Goal: Use online tool/utility

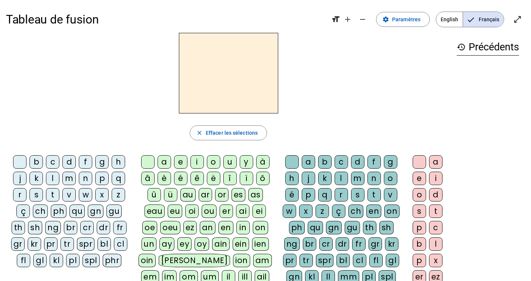
click at [153, 178] on div "â" at bounding box center [147, 178] width 13 height 13
click at [371, 181] on div "n" at bounding box center [373, 178] width 13 height 13
click at [419, 177] on div "e" at bounding box center [419, 178] width 13 height 13
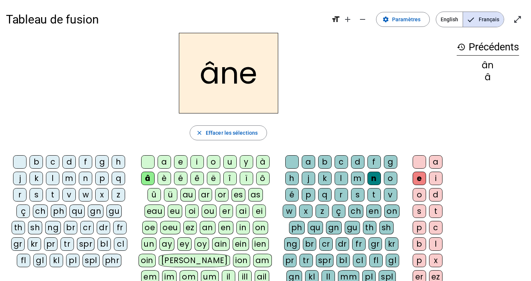
click at [357, 175] on div "m" at bounding box center [357, 178] width 13 height 13
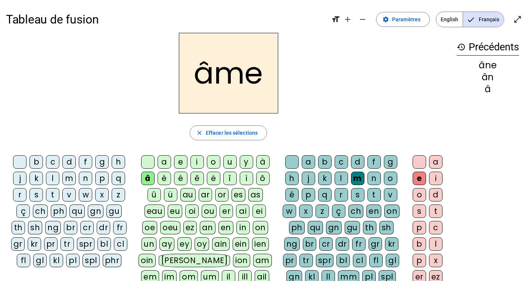
click at [390, 161] on div "g" at bounding box center [390, 161] width 13 height 13
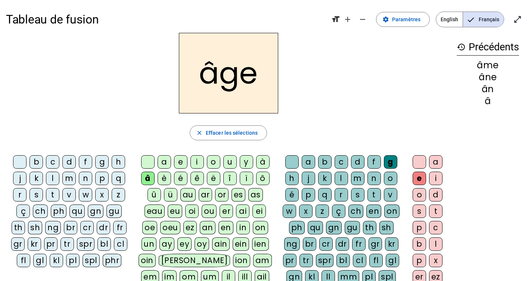
click at [102, 179] on div "p" at bounding box center [101, 178] width 13 height 13
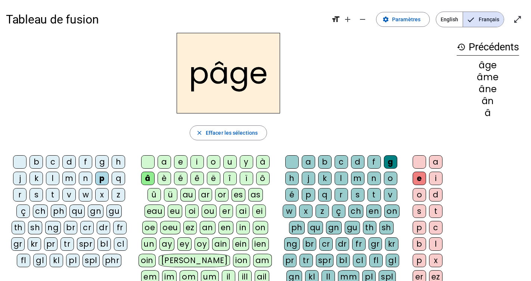
click at [162, 165] on div "a" at bounding box center [164, 161] width 13 height 13
click at [34, 195] on div "s" at bounding box center [36, 194] width 13 height 13
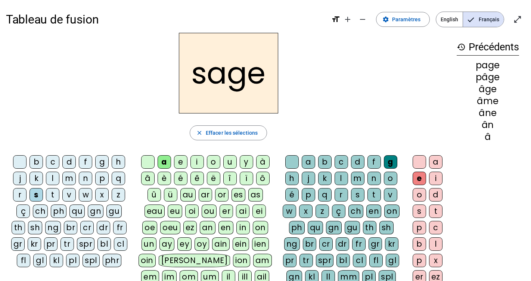
click at [84, 184] on div "n" at bounding box center [85, 178] width 13 height 13
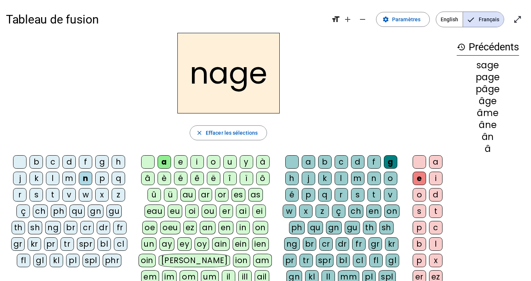
click at [65, 179] on div "m" at bounding box center [68, 178] width 13 height 13
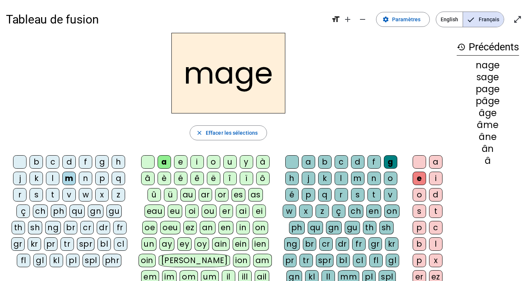
click at [233, 159] on div "u" at bounding box center [229, 161] width 13 height 13
click at [53, 177] on div "l" at bounding box center [52, 178] width 13 height 13
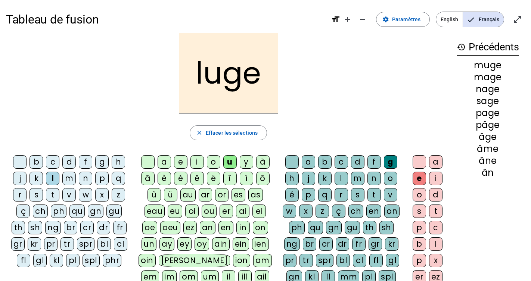
click at [217, 161] on div "o" at bounding box center [213, 161] width 13 height 13
